Goal: Transaction & Acquisition: Download file/media

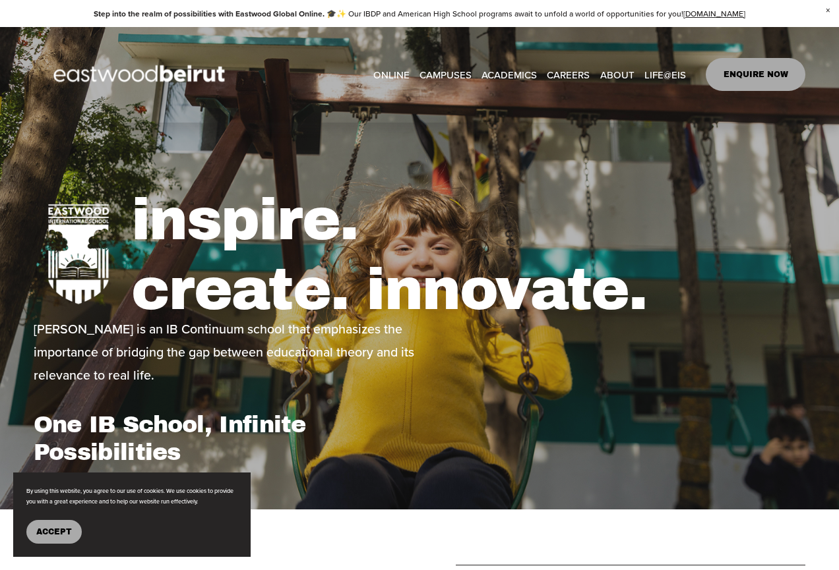
type input "*****"
click at [561, 71] on link "CAREERS" at bounding box center [568, 75] width 43 height 20
type input "*****"
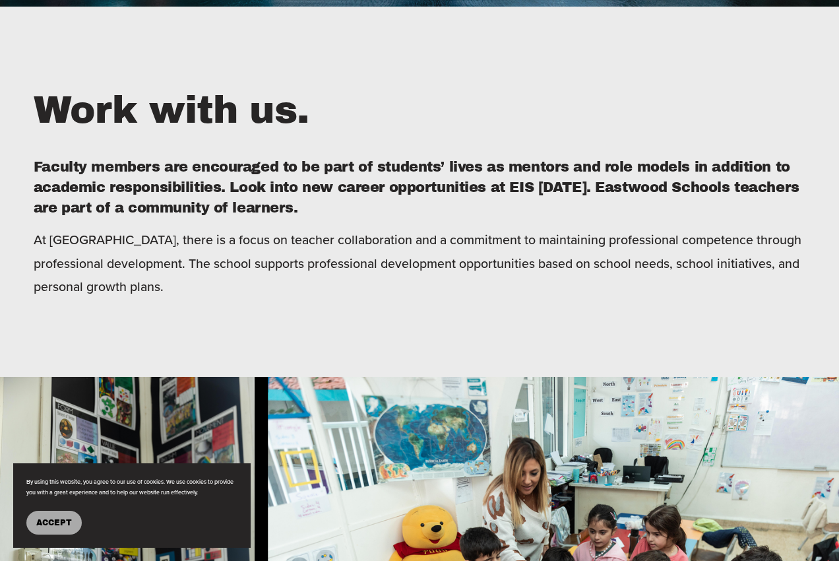
scroll to position [396, 0]
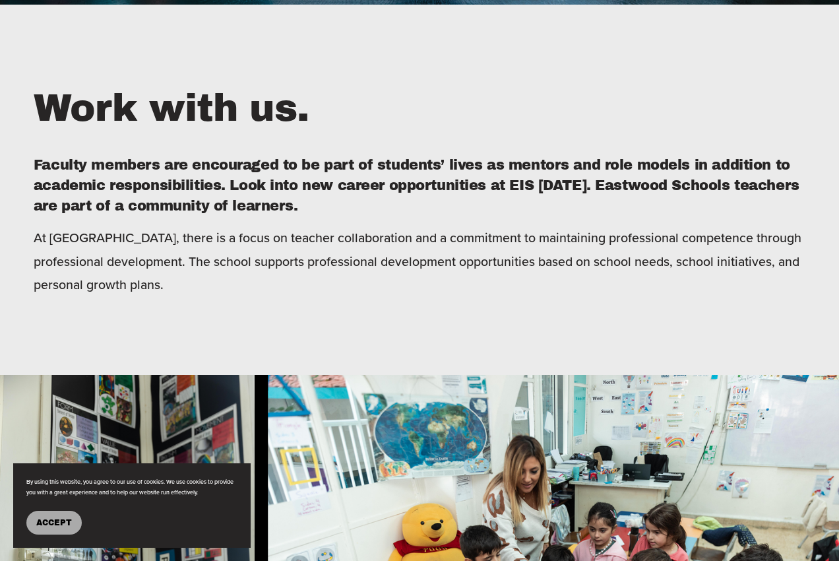
click at [42, 520] on span "Accept" at bounding box center [54, 522] width 36 height 9
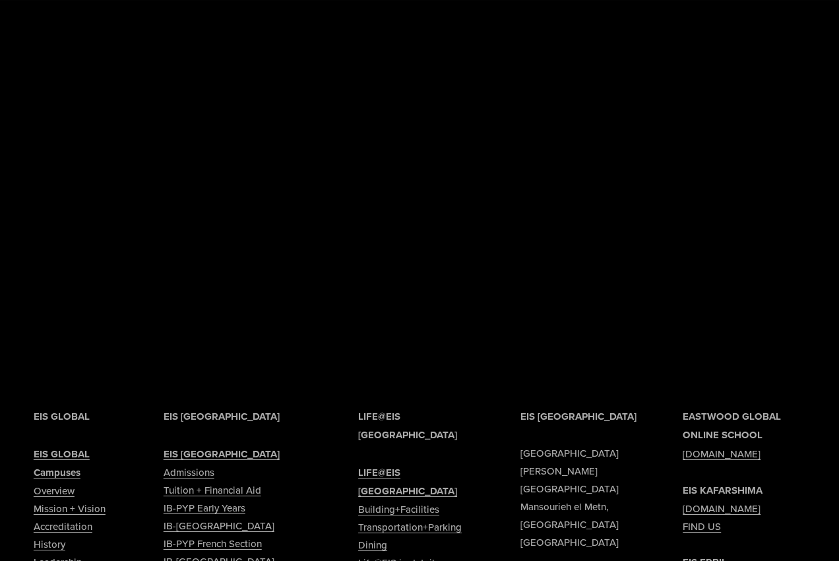
scroll to position [3561, 0]
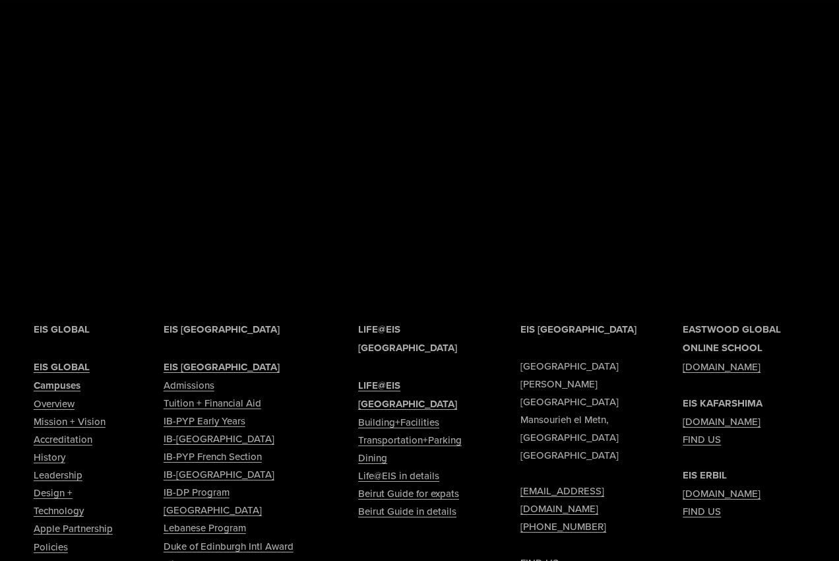
click at [237, 412] on link "Tuition + Financial Aid" at bounding box center [213, 403] width 98 height 18
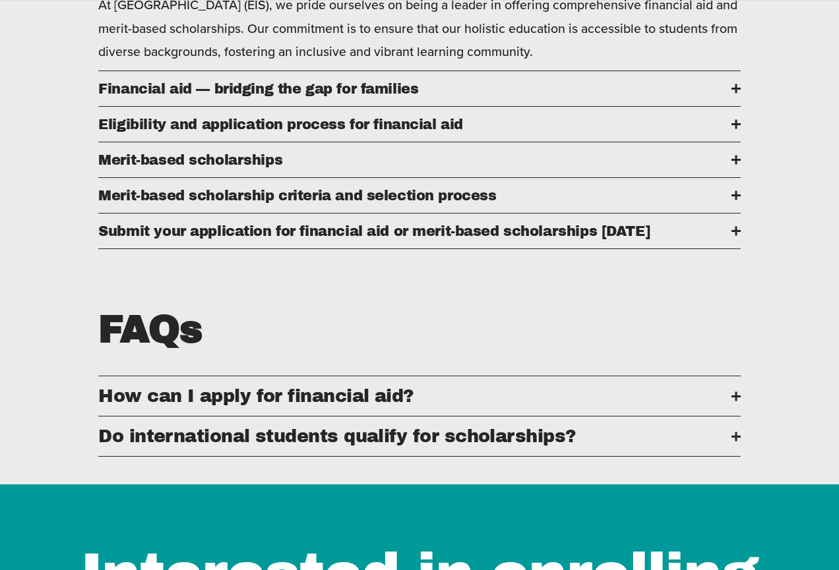
scroll to position [660, 0]
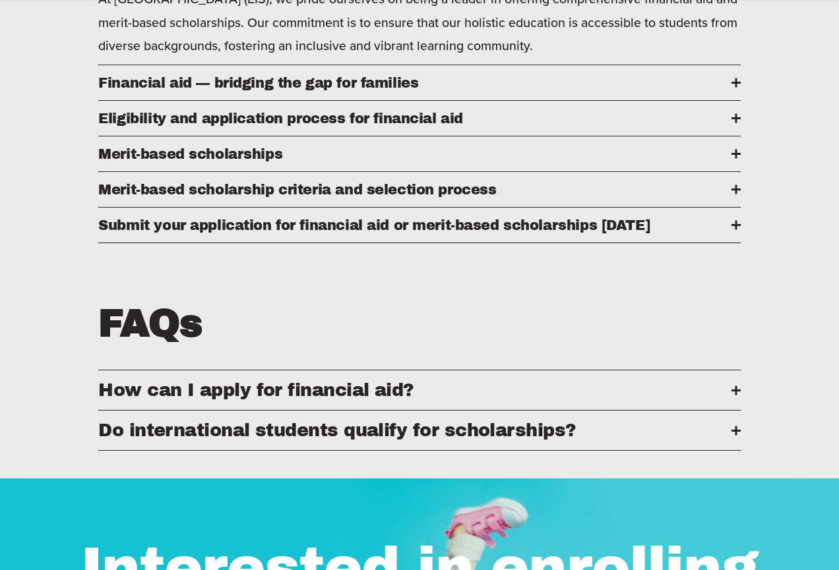
click at [732, 435] on div at bounding box center [735, 430] width 9 height 9
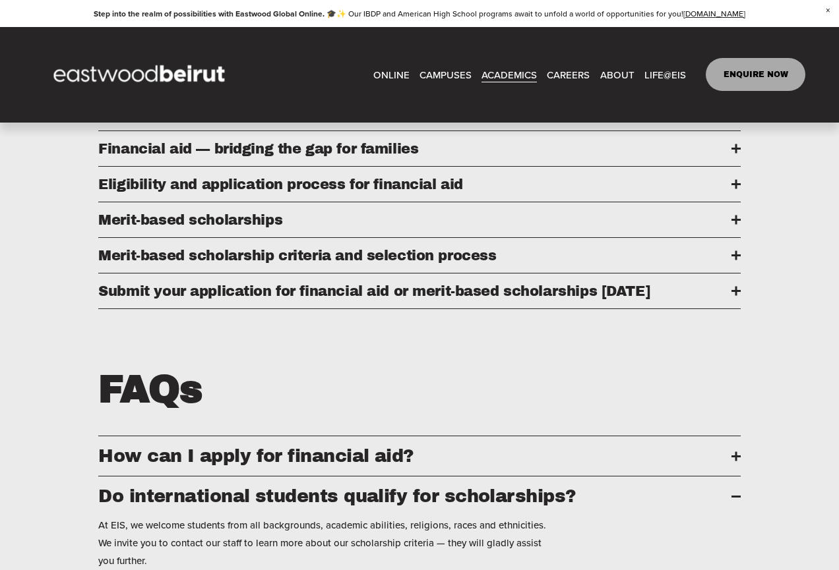
scroll to position [396, 0]
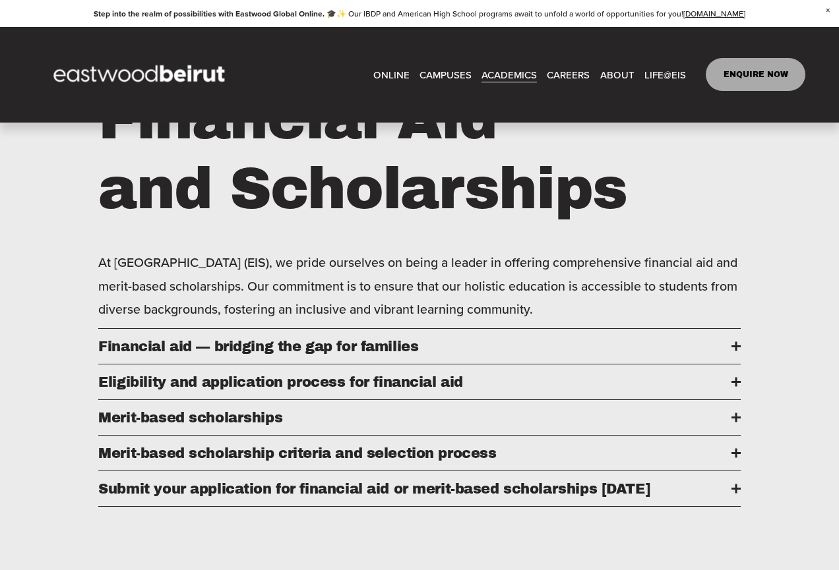
click at [735, 352] on div at bounding box center [736, 346] width 2 height 9
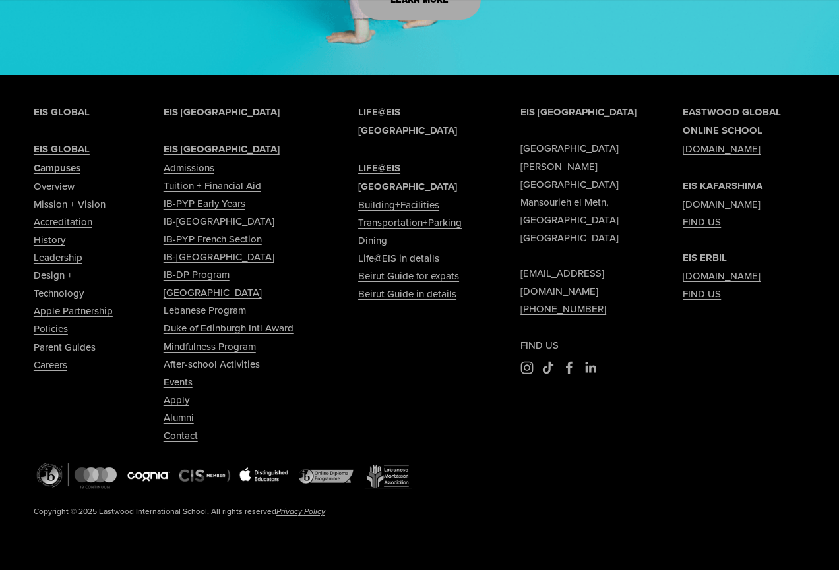
scroll to position [1847, 0]
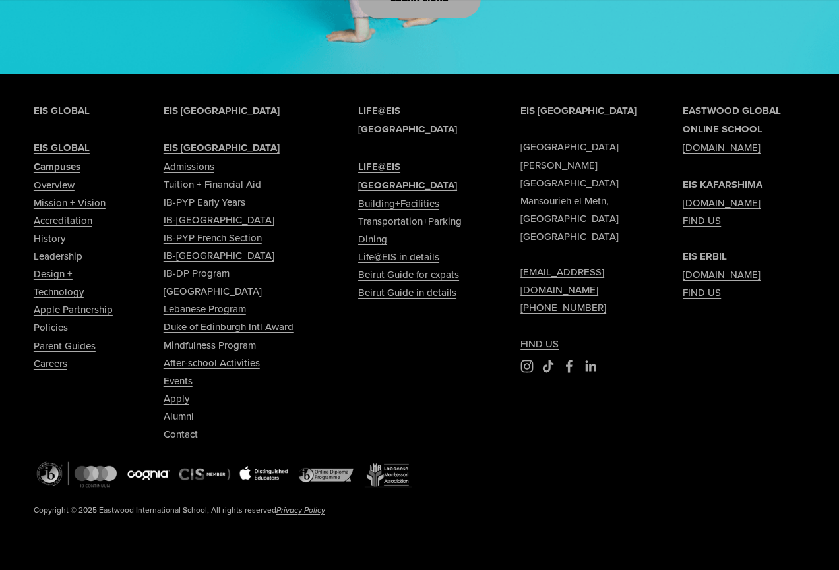
click at [206, 318] on link "Lebanese Program" at bounding box center [205, 309] width 82 height 18
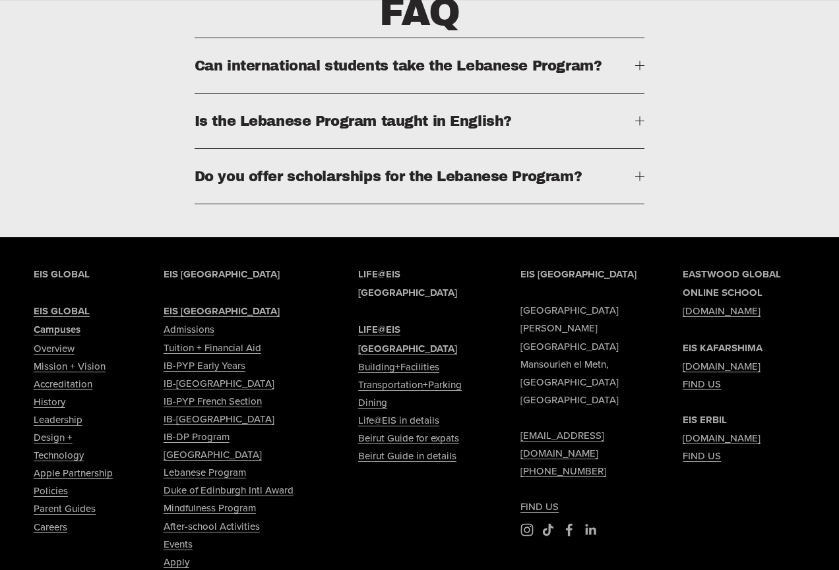
scroll to position [2902, 0]
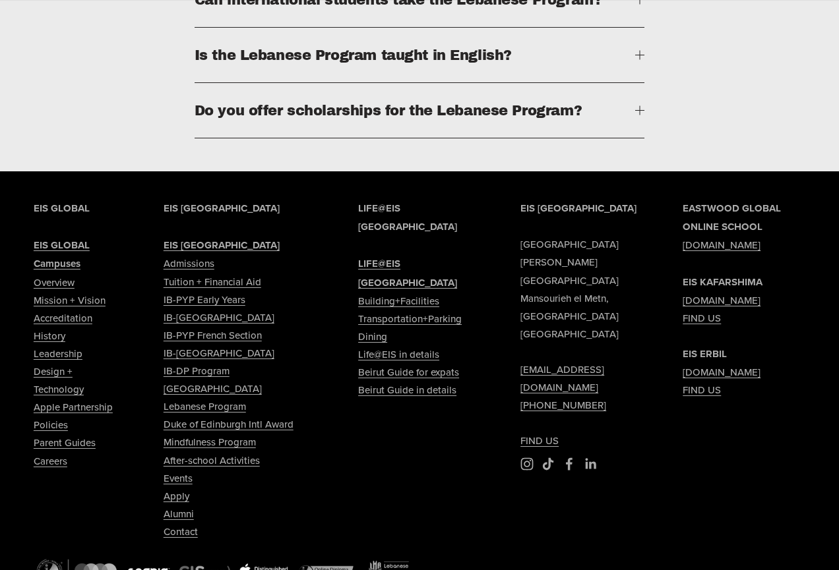
click at [202, 255] on link "Admissions" at bounding box center [189, 264] width 51 height 18
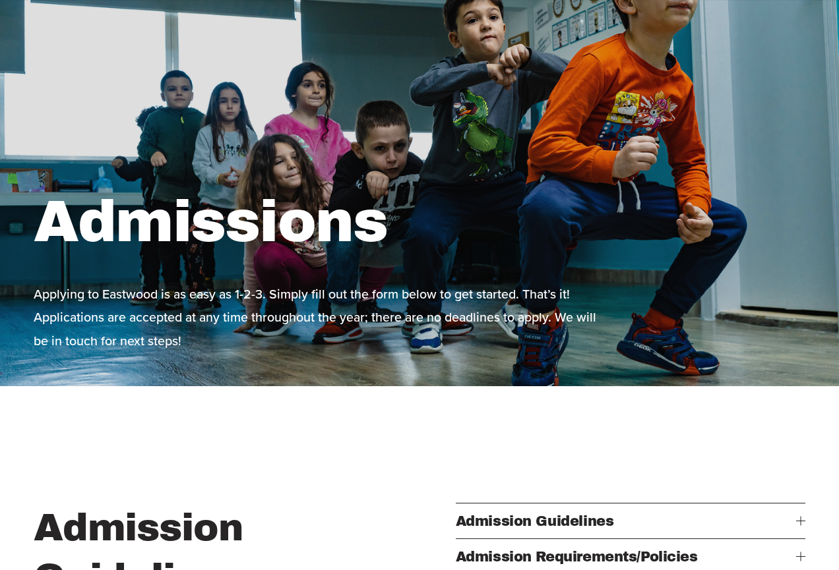
scroll to position [198, 0]
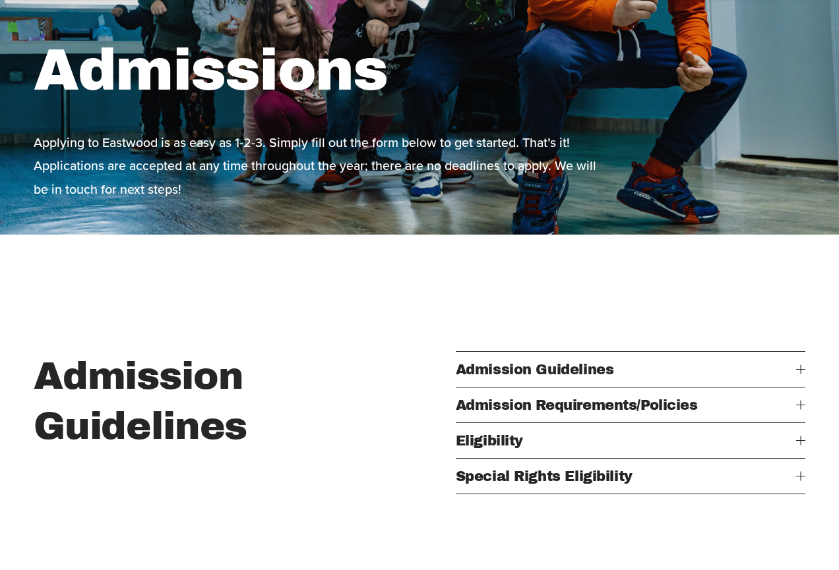
click at [799, 365] on div at bounding box center [800, 369] width 9 height 9
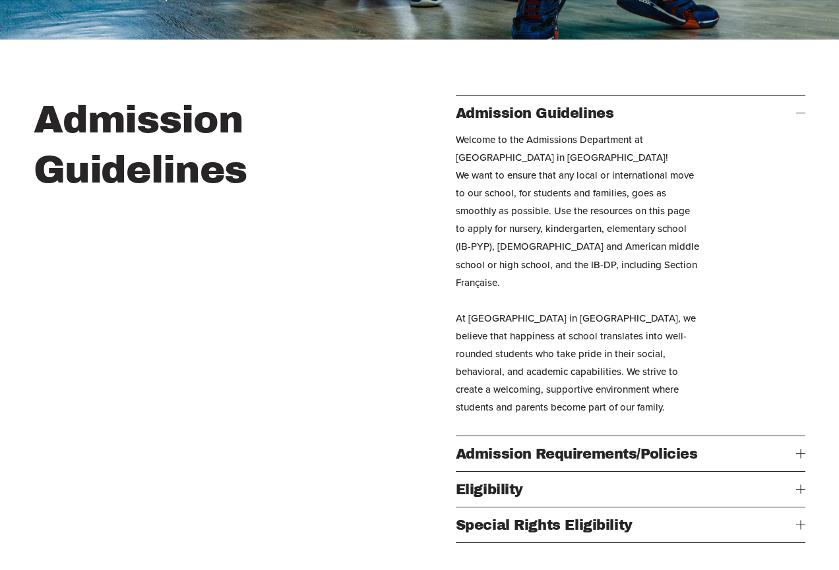
scroll to position [396, 0]
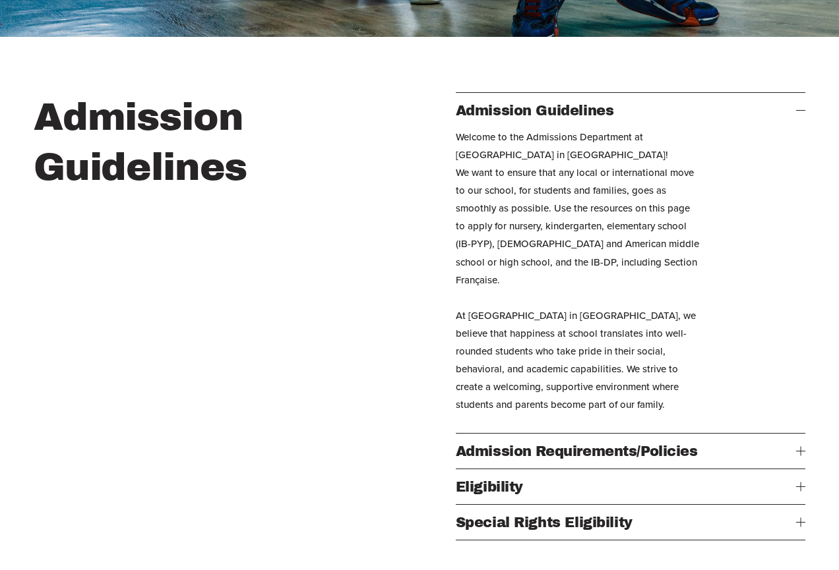
click at [801, 447] on div at bounding box center [801, 451] width 1 height 9
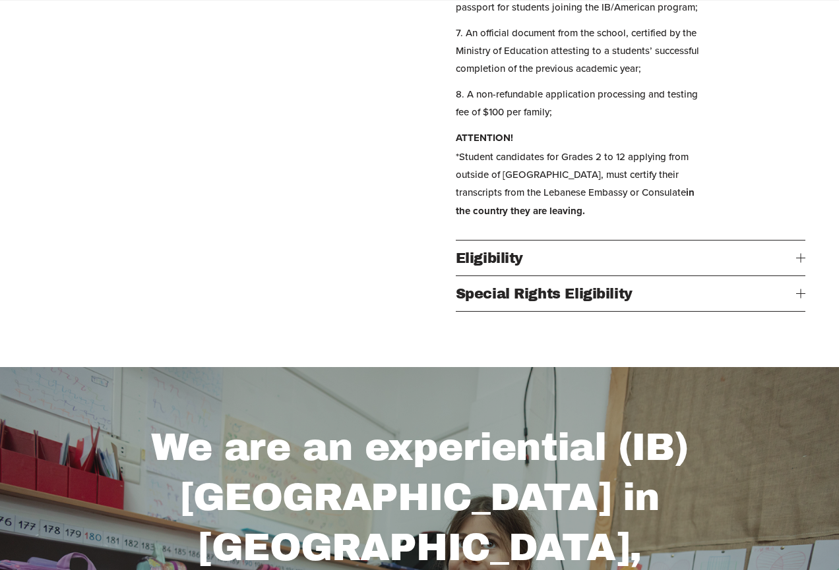
scroll to position [989, 0]
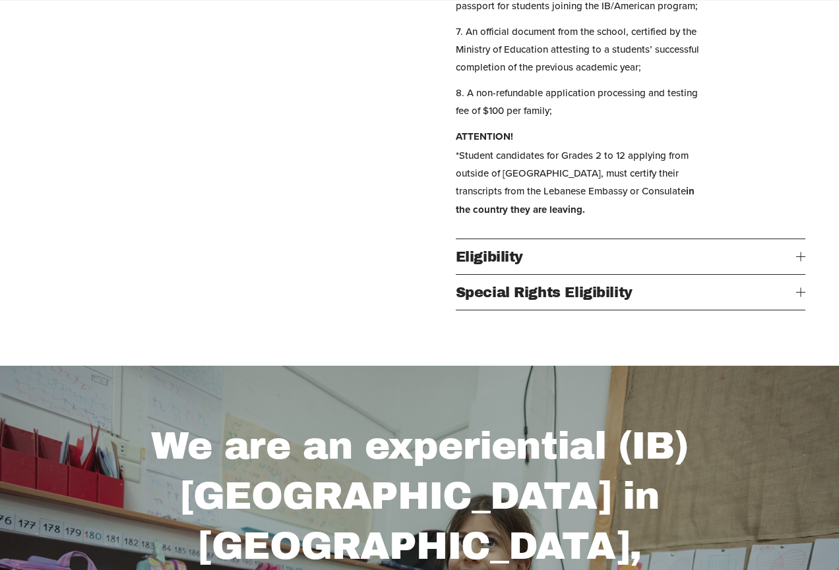
click at [801, 261] on div at bounding box center [801, 256] width 1 height 9
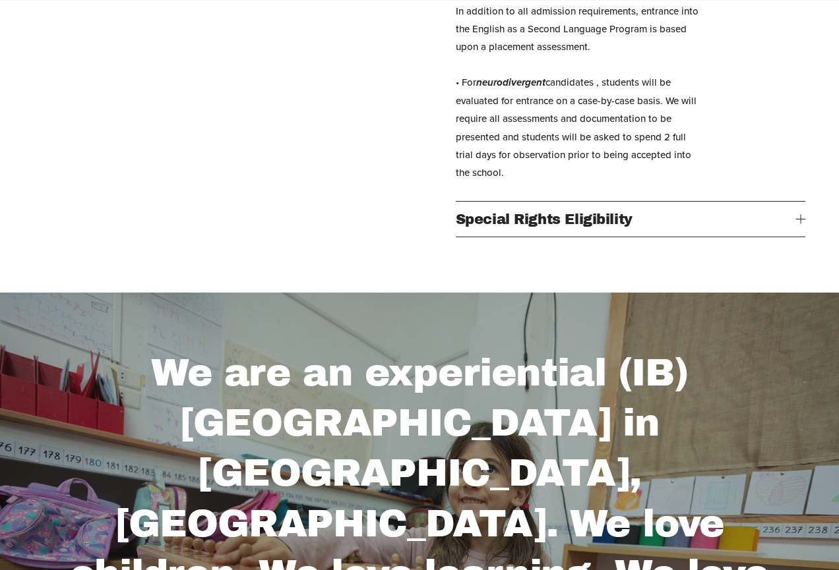
click at [796, 220] on div at bounding box center [800, 219] width 9 height 1
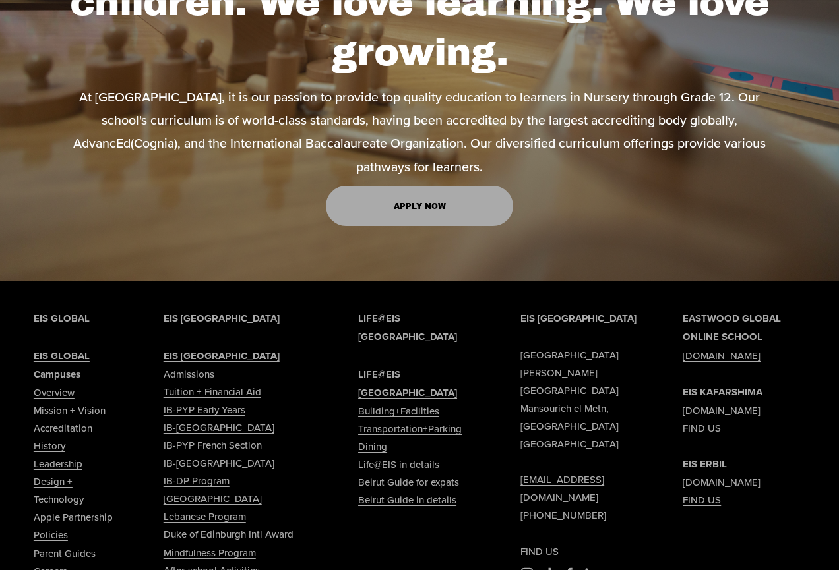
scroll to position [1253, 0]
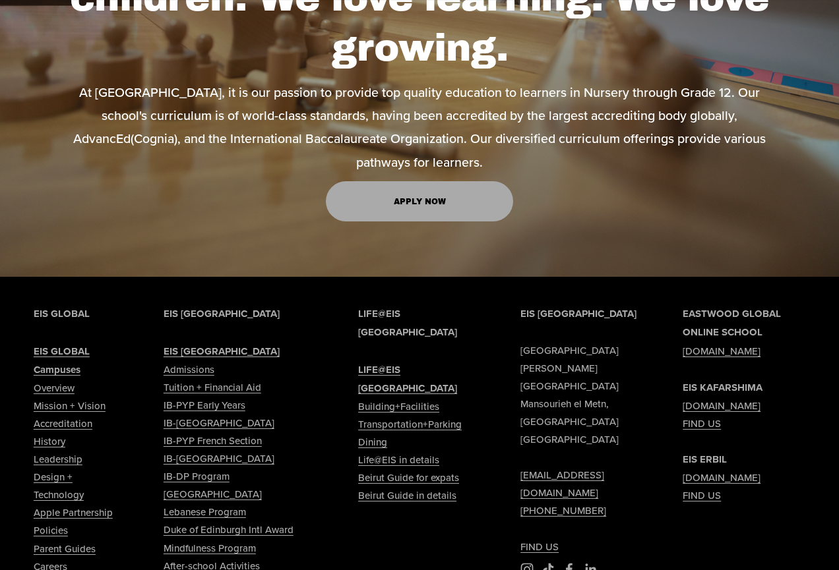
click at [220, 396] on link "IB-PYP Early Years" at bounding box center [205, 405] width 82 height 18
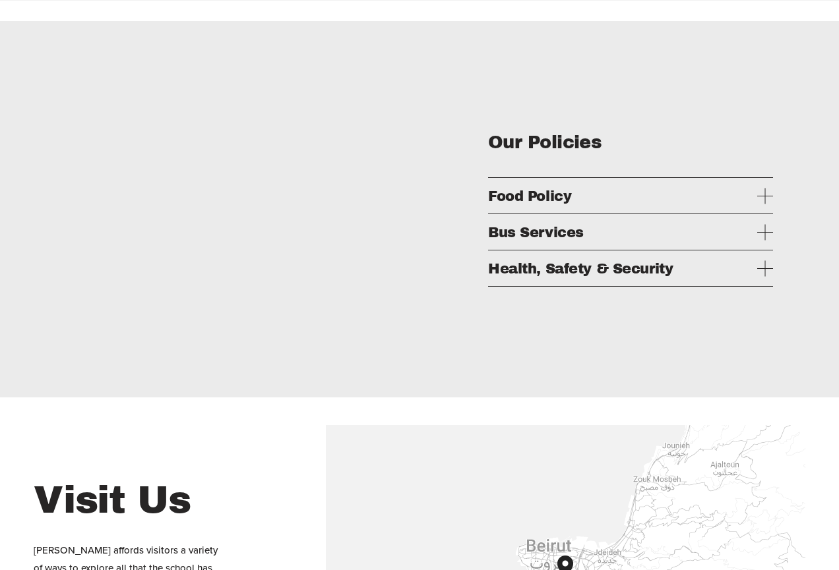
scroll to position [2440, 0]
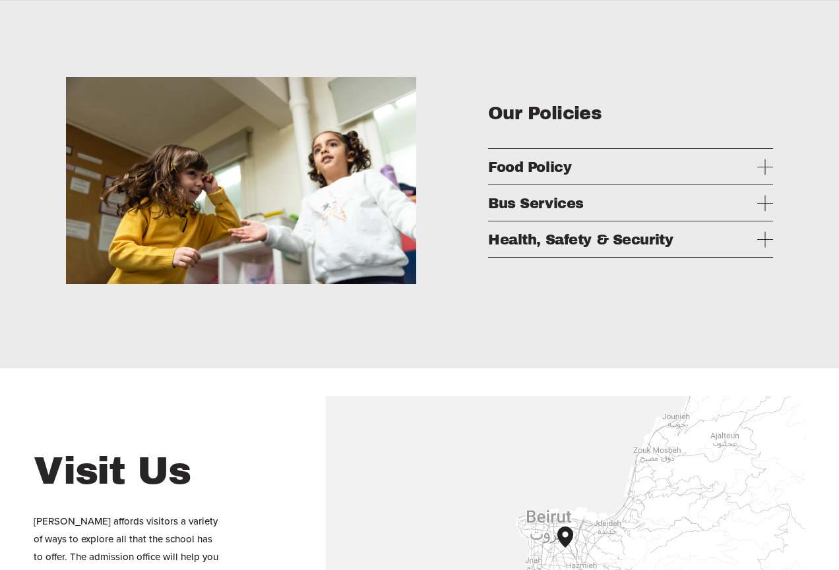
click at [768, 175] on div at bounding box center [765, 167] width 16 height 16
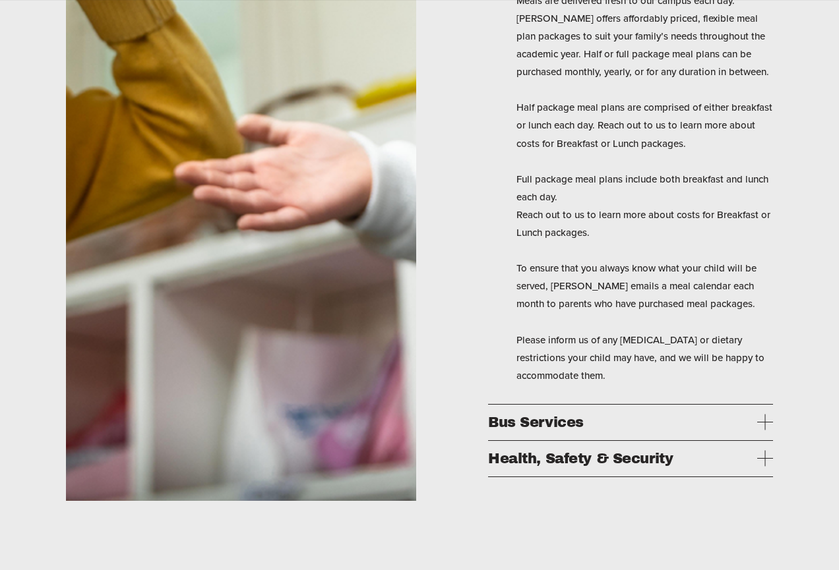
scroll to position [3298, 0]
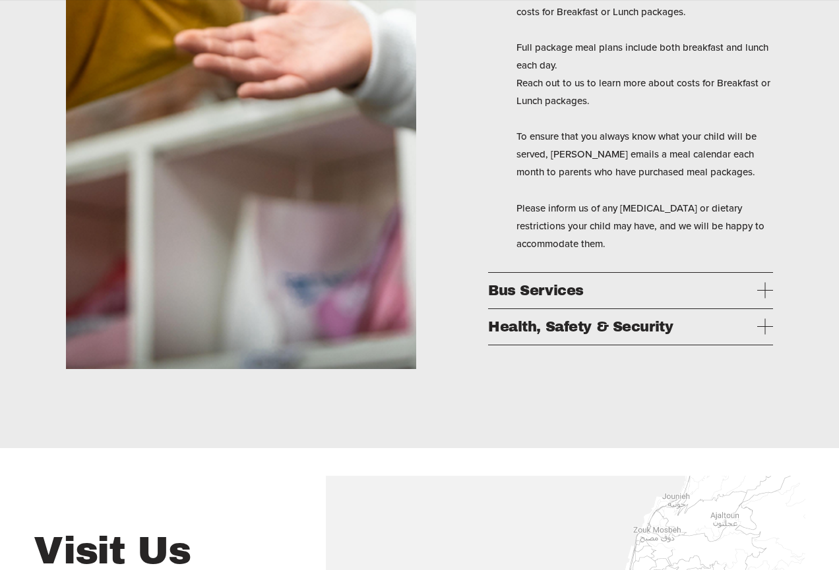
click at [766, 299] on div at bounding box center [765, 291] width 16 height 16
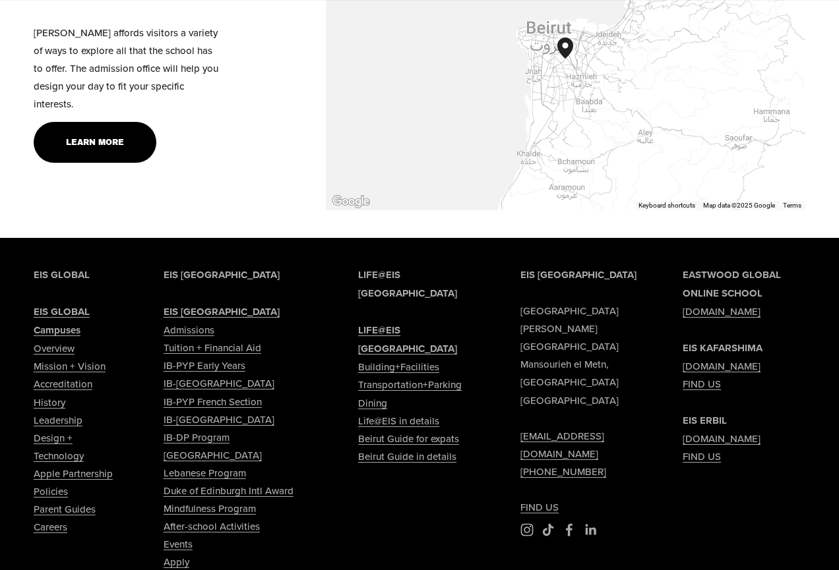
scroll to position [3693, 0]
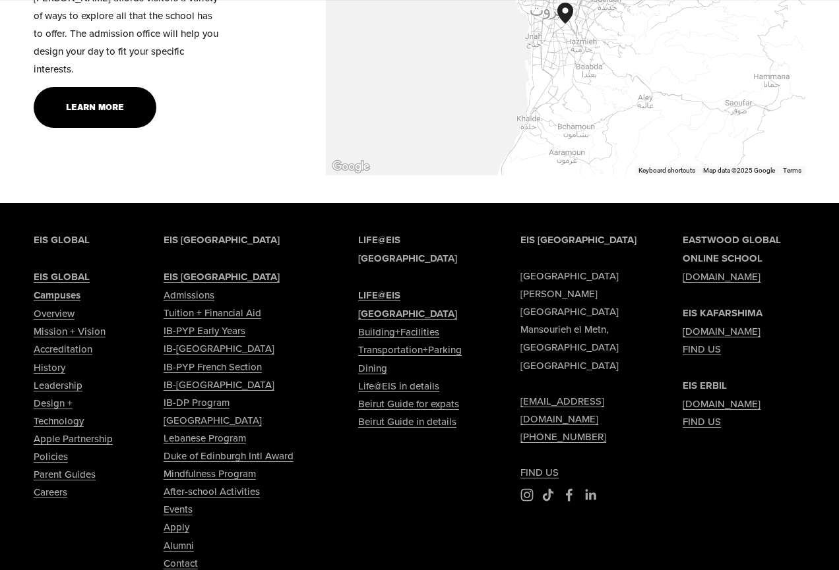
click at [199, 322] on link "Tuition + Financial Aid" at bounding box center [213, 313] width 98 height 18
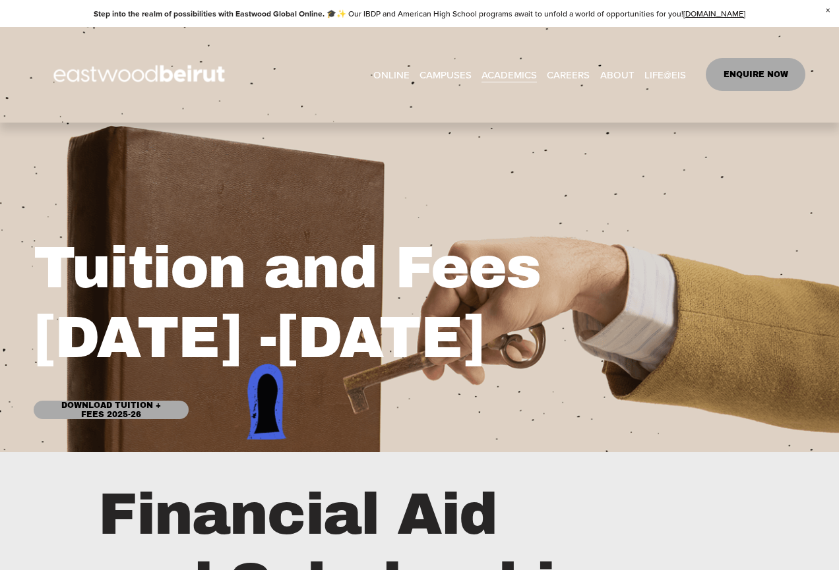
click at [115, 408] on link "Download Tuition + Fees 2025-26" at bounding box center [111, 410] width 155 height 18
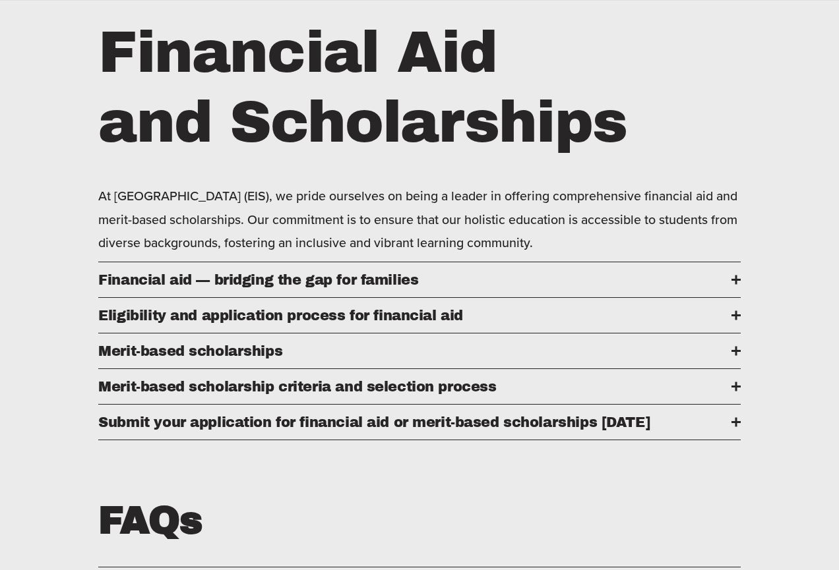
scroll to position [528, 0]
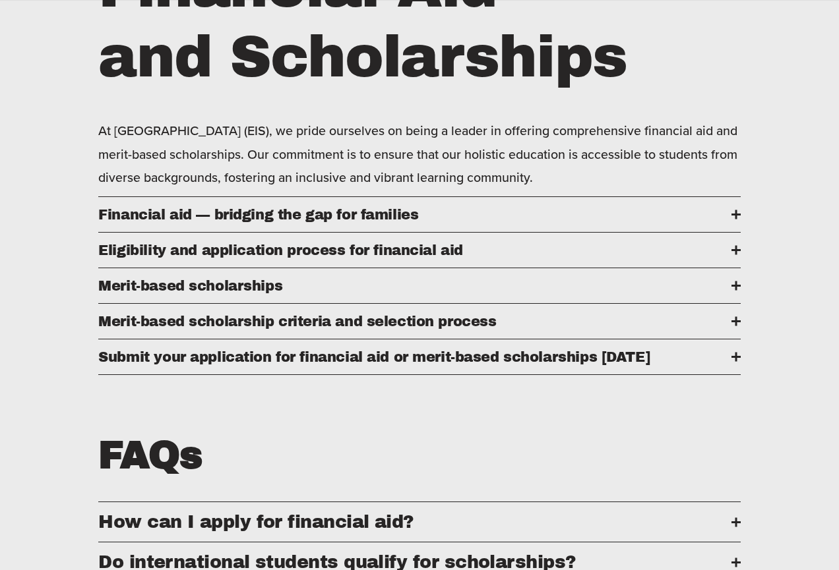
click at [736, 220] on div at bounding box center [736, 214] width 2 height 9
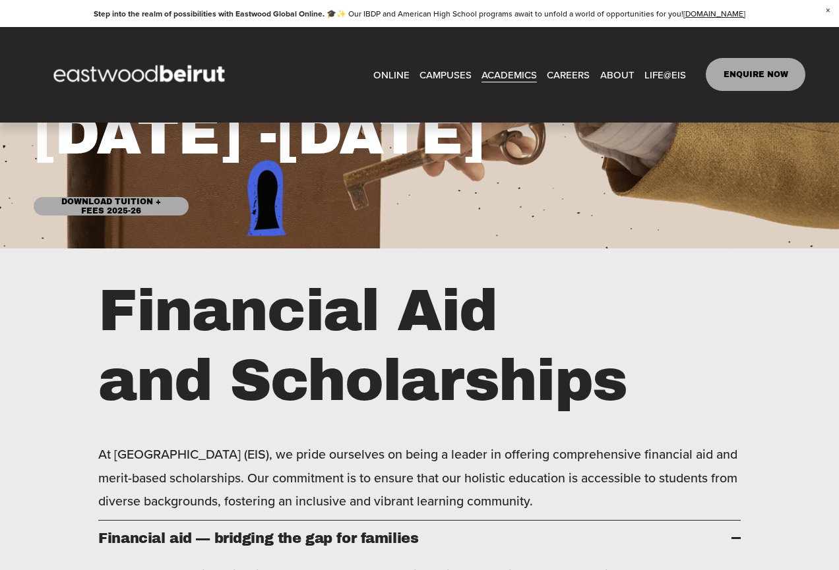
scroll to position [198, 0]
